Goal: Navigation & Orientation: Find specific page/section

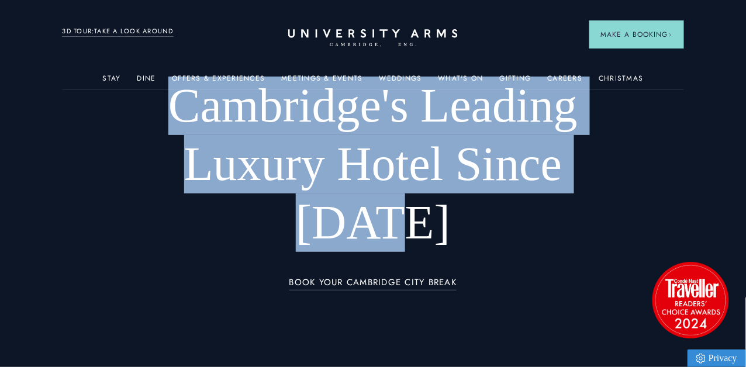
click at [661, 104] on div "Cambridge's Leading Luxury Hotel Since [DATE] BOOK YOUR CAMBRIDGE CITY BREAK" at bounding box center [373, 184] width 622 height 308
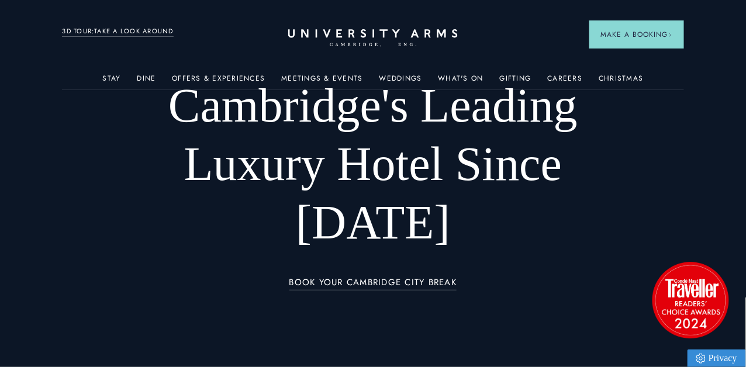
click at [285, 29] on div "Stay Suites Superior Rooms Classic Rooms Cosy Rooms Dine Restaurant Bar Afterno…" at bounding box center [373, 30] width 622 height 14
click at [409, 82] on link "Weddings" at bounding box center [401, 81] width 43 height 15
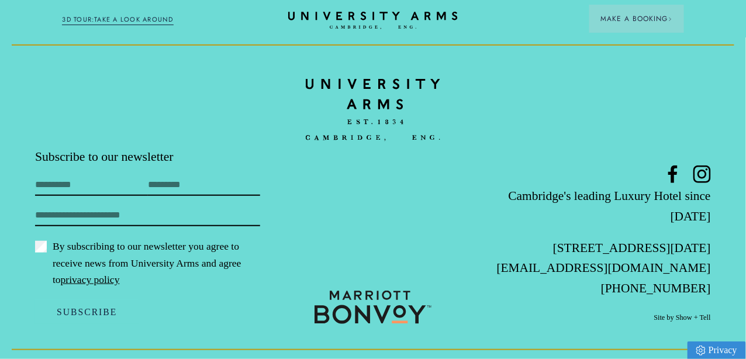
scroll to position [4933, 0]
drag, startPoint x: 524, startPoint y: 243, endPoint x: 711, endPoint y: 250, distance: 187.3
click at [711, 250] on footer "Subscribe to our newsletter First Name Last Name Email By subscribing to our ne…" at bounding box center [373, 198] width 746 height 324
copy p "[STREET_ADDRESS][DATE]"
